Goal: Transaction & Acquisition: Purchase product/service

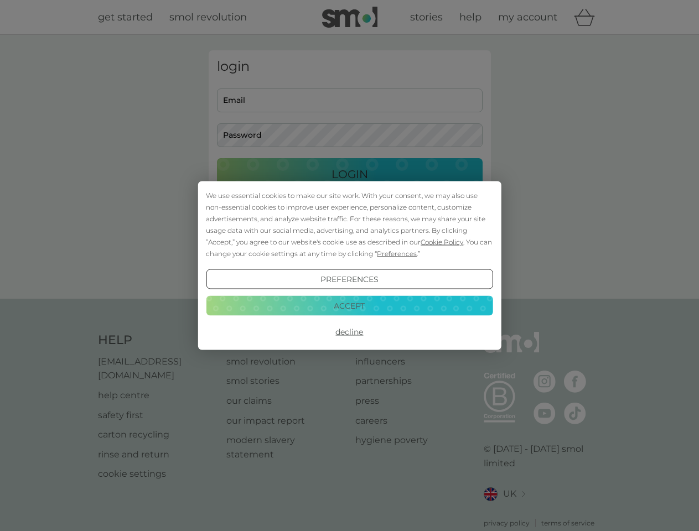
click at [442, 242] on span "Cookie Policy" at bounding box center [442, 242] width 43 height 8
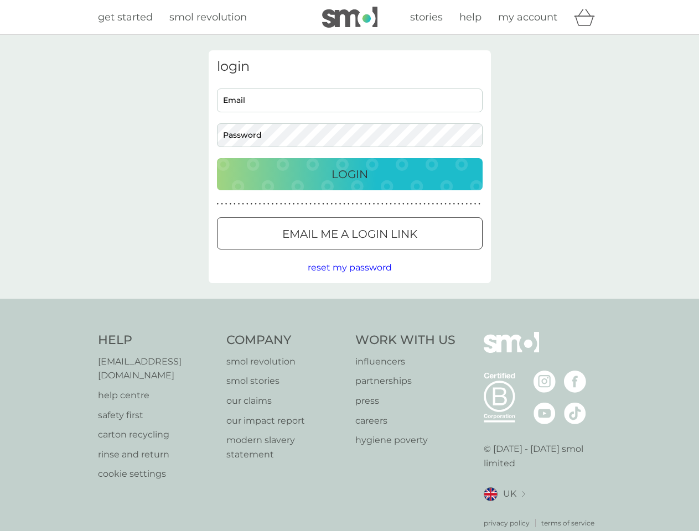
click at [396, 253] on div "login Email Password Login ● ● ● ● ● ● ● ● ● ● ● ● ● ● ● ● ● ● ● ● ● ● ● ● ● ● …" at bounding box center [350, 166] width 282 height 233
click at [349, 279] on div "login Email Password Login ● ● ● ● ● ● ● ● ● ● ● ● ● ● ● ● ● ● ● ● ● ● ● ● ● ● …" at bounding box center [350, 166] width 282 height 233
click at [349, 332] on div "Help [EMAIL_ADDRESS][DOMAIN_NAME] help centre safety first carton recycling rin…" at bounding box center [350, 430] width 504 height 196
click at [349, 305] on div "Help [EMAIL_ADDRESS][DOMAIN_NAME] help centre safety first carton recycling rin…" at bounding box center [349, 430] width 699 height 263
